Goal: Information Seeking & Learning: Compare options

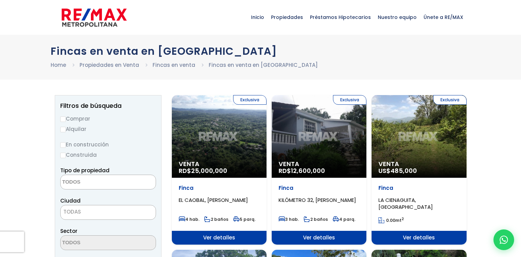
select select
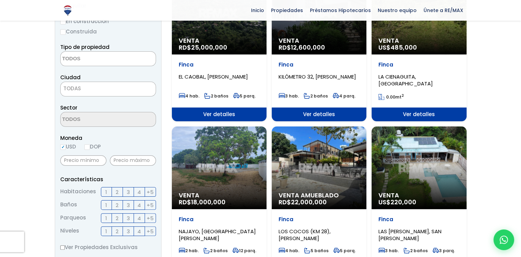
scroll to position [124, 0]
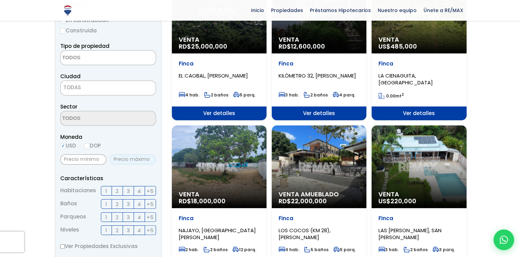
click at [120, 159] on input "text" at bounding box center [133, 159] width 46 height 10
type input "1,900,000"
click at [89, 147] on input "DOP" at bounding box center [87, 146] width 6 height 6
radio input "true"
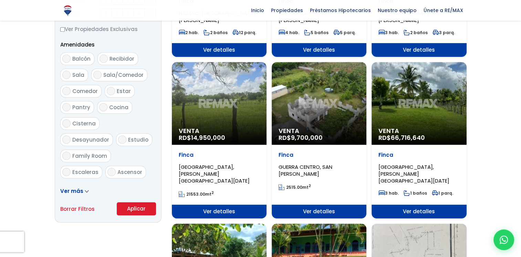
scroll to position [344, 0]
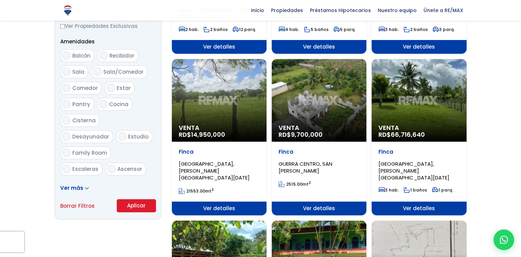
click at [139, 204] on button "Aplicar" at bounding box center [136, 205] width 39 height 13
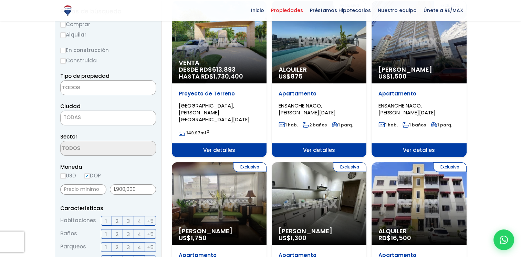
scroll to position [14, 0]
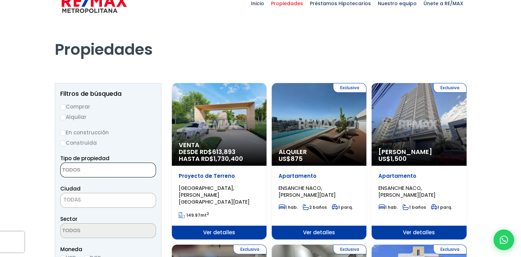
click at [69, 168] on textarea "Search" at bounding box center [94, 170] width 67 height 15
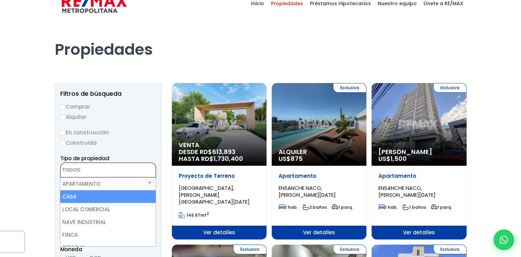
scroll to position [4, 0]
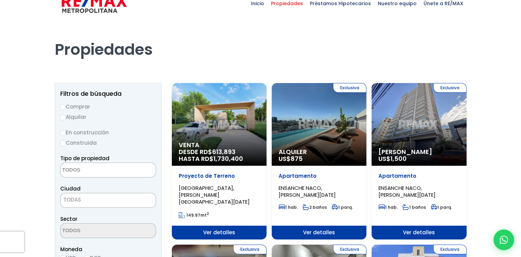
click at [79, 167] on textarea "Search" at bounding box center [94, 170] width 67 height 15
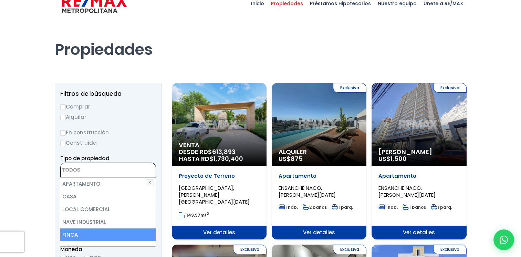
click at [72, 232] on li "FINCA" at bounding box center [107, 234] width 95 height 13
select select "estate"
click at [68, 232] on li "FINCA" at bounding box center [107, 234] width 95 height 13
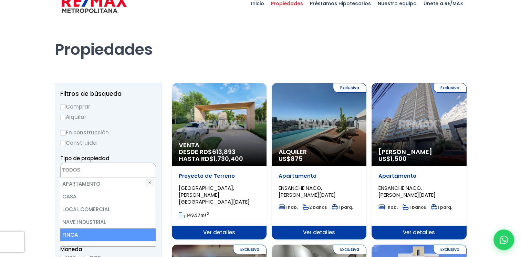
select select "estate"
click at [68, 232] on li "FINCA" at bounding box center [107, 234] width 95 height 13
select select "estate"
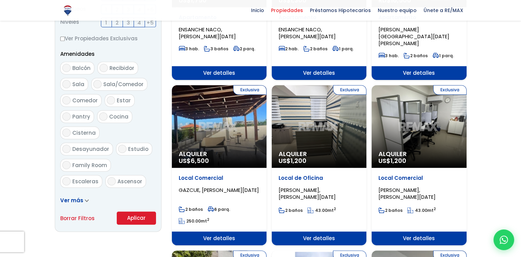
scroll to position [338, 0]
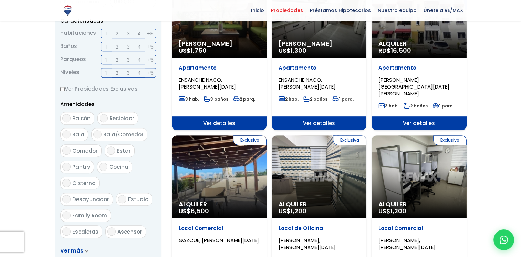
click at [134, 211] on form "Comprar Alquilar En construcción Construida Tipo de propiedad APARTAMENTO CASA …" at bounding box center [108, 54] width 96 height 442
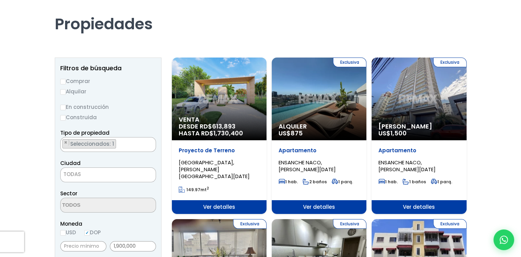
scroll to position [34, 0]
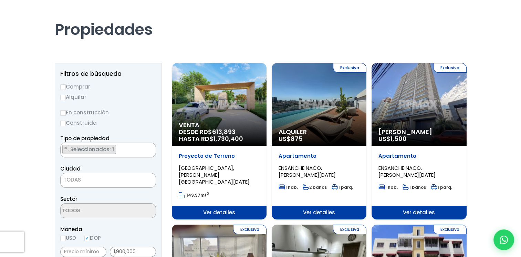
click at [435, 14] on h1 "Propiedades" at bounding box center [261, 20] width 412 height 38
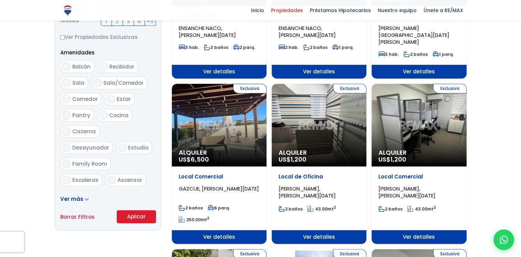
scroll to position [347, 0]
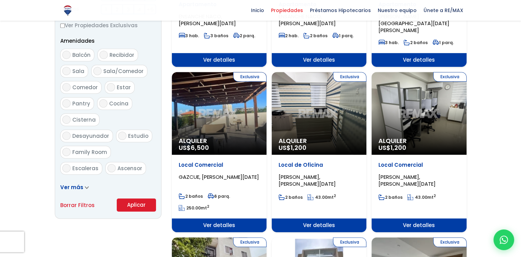
click at [138, 202] on button "Aplicar" at bounding box center [136, 204] width 39 height 13
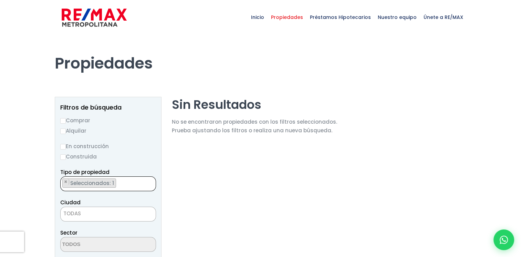
click at [128, 185] on ul "× Seleccionados: 1" at bounding box center [104, 184] width 86 height 15
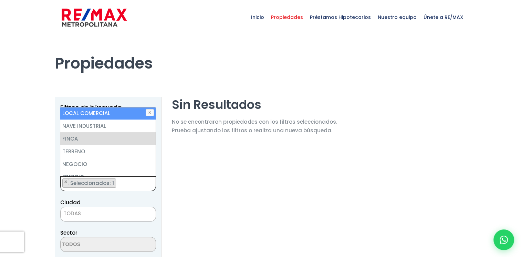
scroll to position [47, 0]
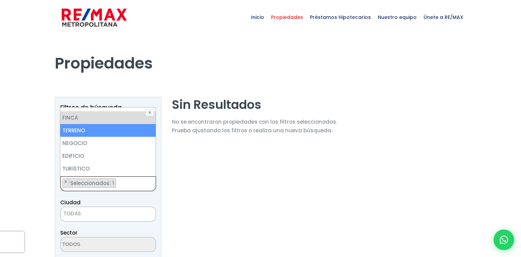
click at [70, 128] on li "TERRENO" at bounding box center [107, 130] width 95 height 13
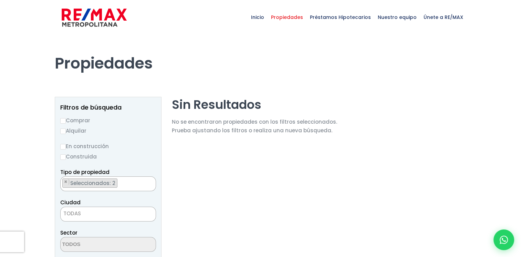
click at [125, 184] on ul "× Seleccionados: 2 × Seleccionados: 2" at bounding box center [104, 184] width 86 height 15
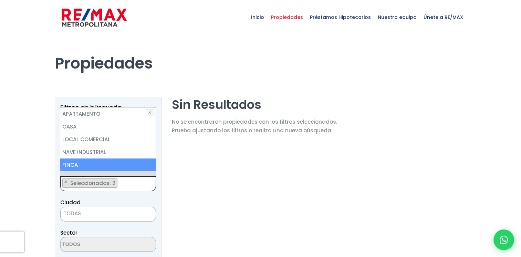
scroll to position [25, 0]
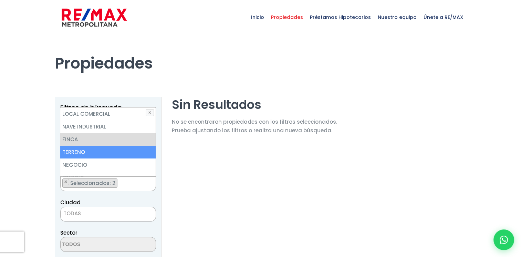
click at [76, 150] on li "TERRENO" at bounding box center [107, 152] width 95 height 13
click at [91, 147] on li "TERRENO" at bounding box center [107, 152] width 95 height 13
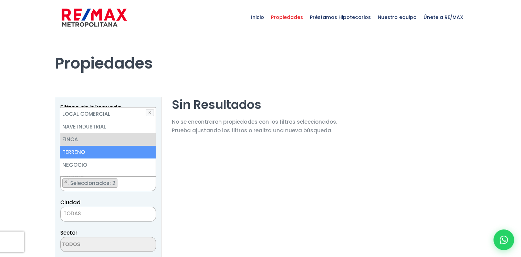
click at [91, 147] on li "TERRENO" at bounding box center [107, 152] width 95 height 13
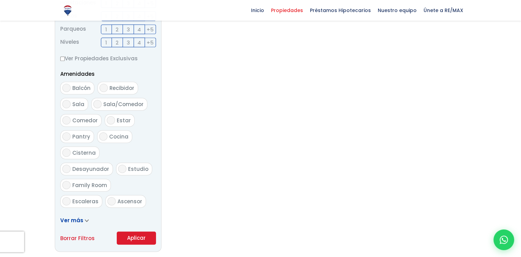
scroll to position [324, 0]
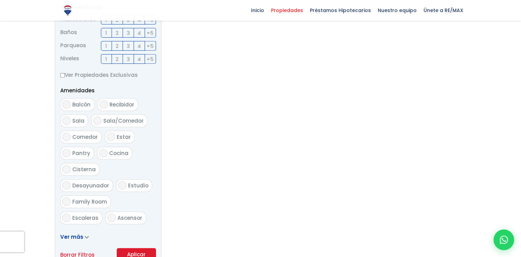
click at [141, 224] on form "Comprar Alquilar En construcción Construida Tipo de propiedad APARTAMENTO CASA …" at bounding box center [108, 40] width 96 height 442
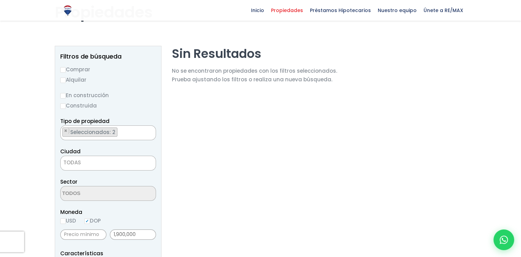
scroll to position [34, 0]
